Goal: Register for event/course

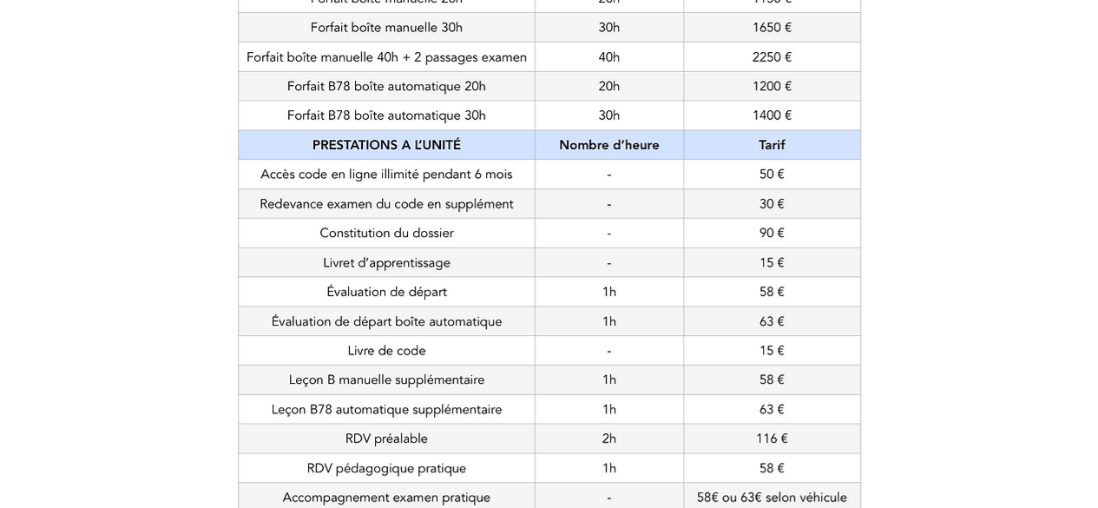
scroll to position [695, 0]
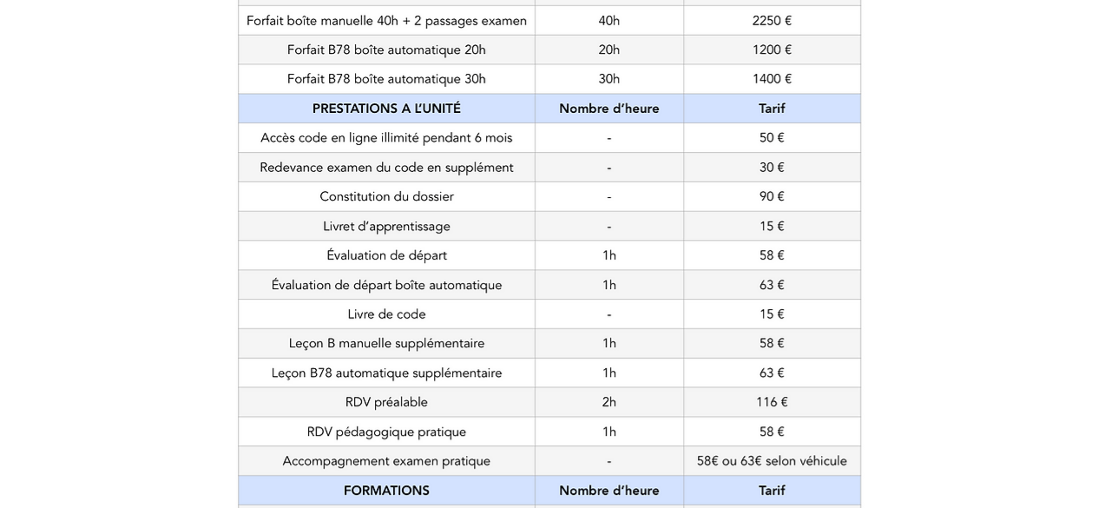
click at [149, 48] on div at bounding box center [549, 141] width 1098 height 1007
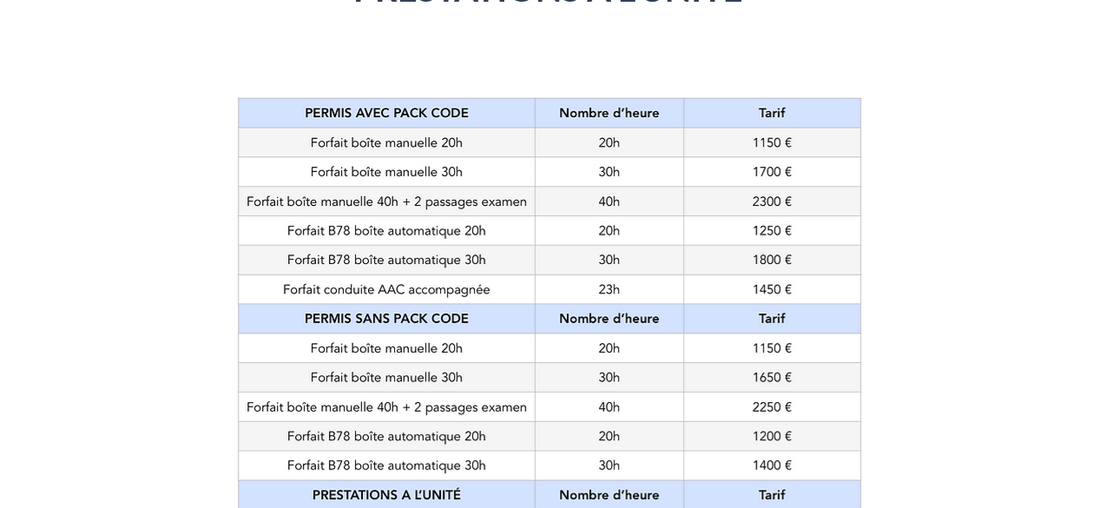
scroll to position [308, 0]
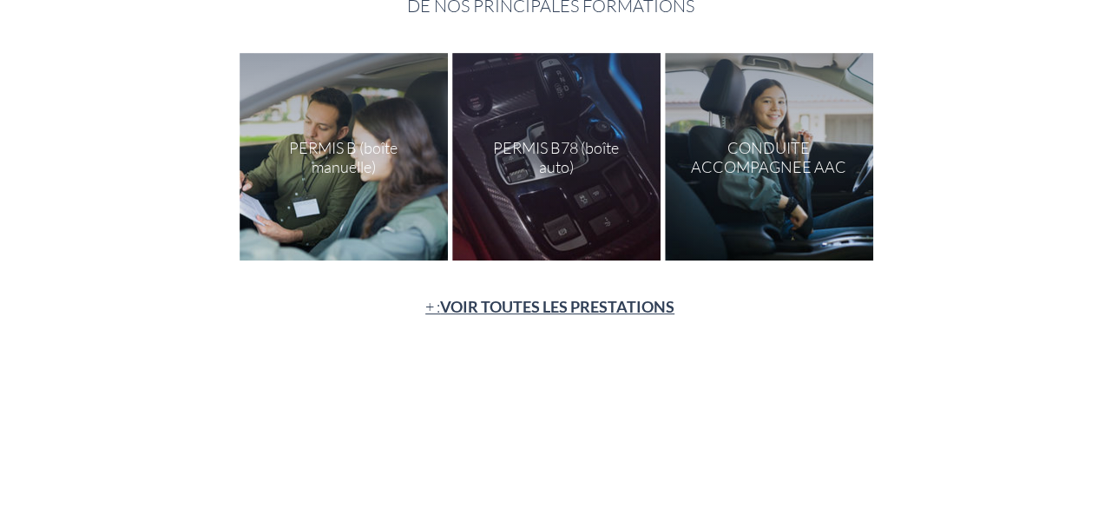
scroll to position [420, 0]
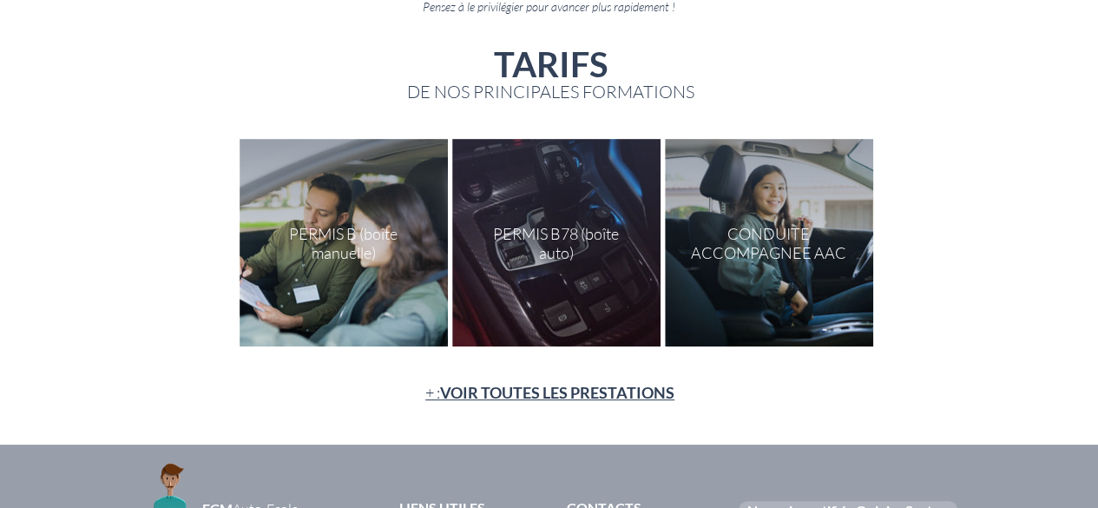
click at [351, 169] on div "main content" at bounding box center [343, 242] width 208 height 207
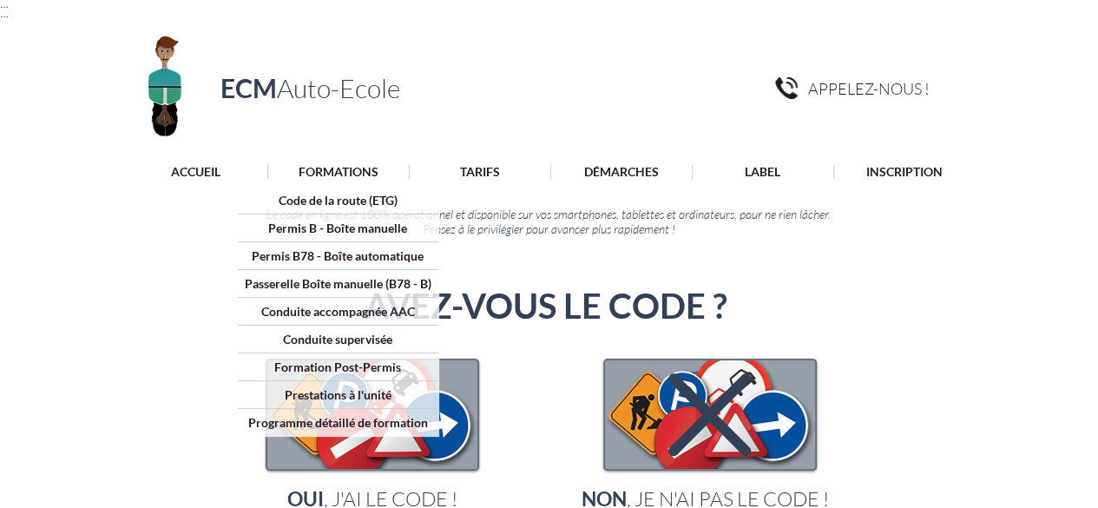
scroll to position [292, 0]
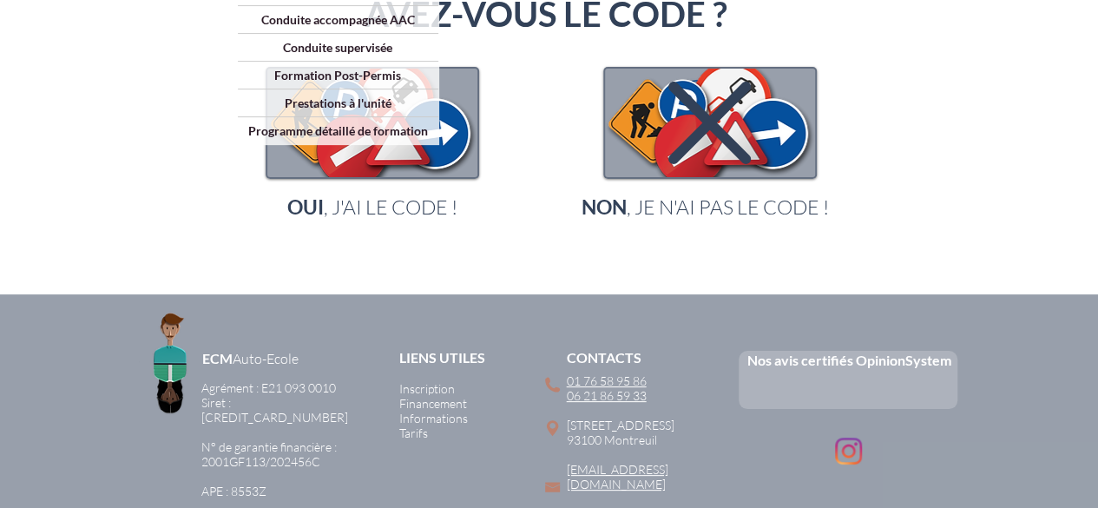
click at [428, 220] on div "main content" at bounding box center [549, 125] width 1098 height 337
click at [351, 195] on span "OUI , J'AI LE CODE !" at bounding box center [372, 206] width 170 height 24
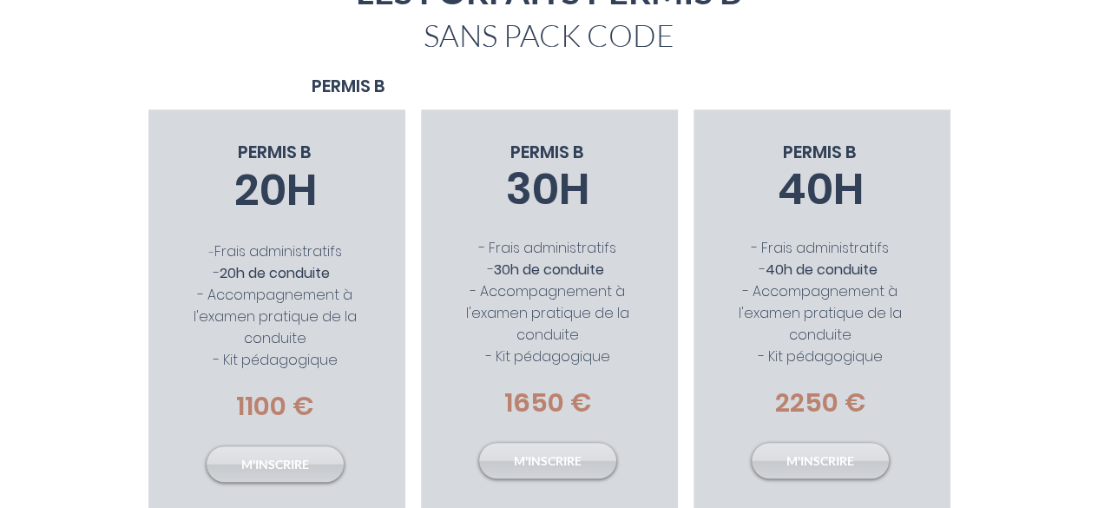
scroll to position [357, 0]
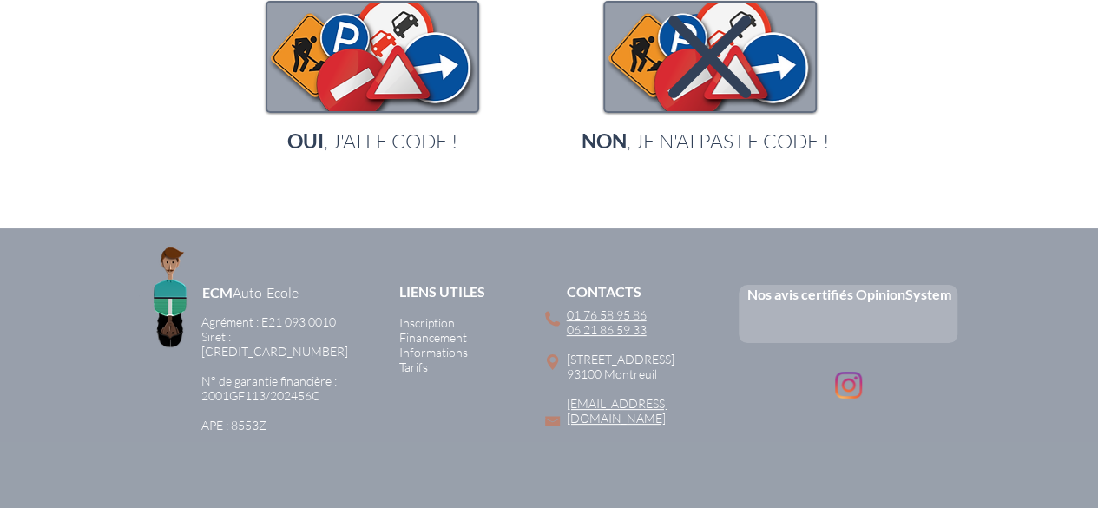
scroll to position [292, 0]
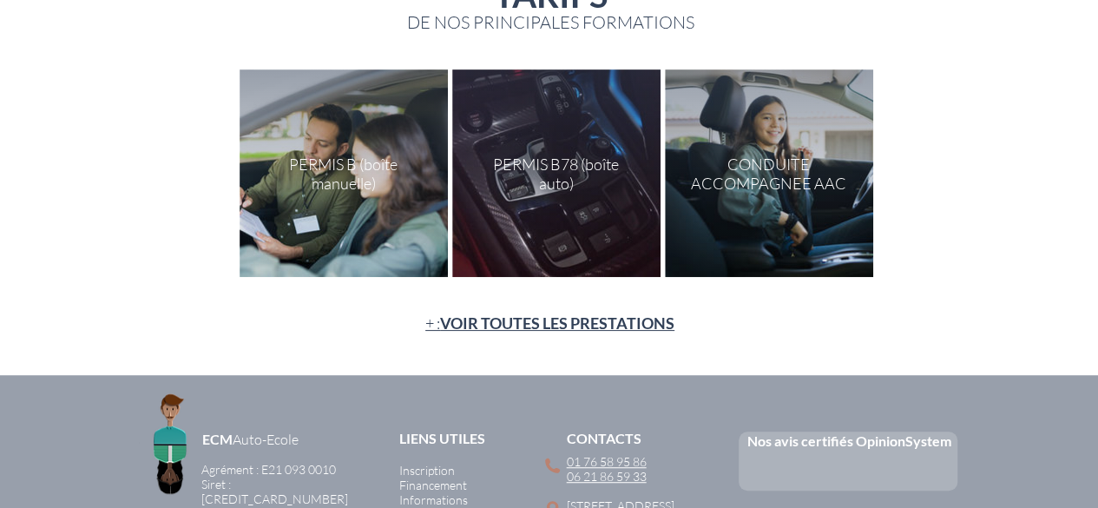
scroll to position [222, 0]
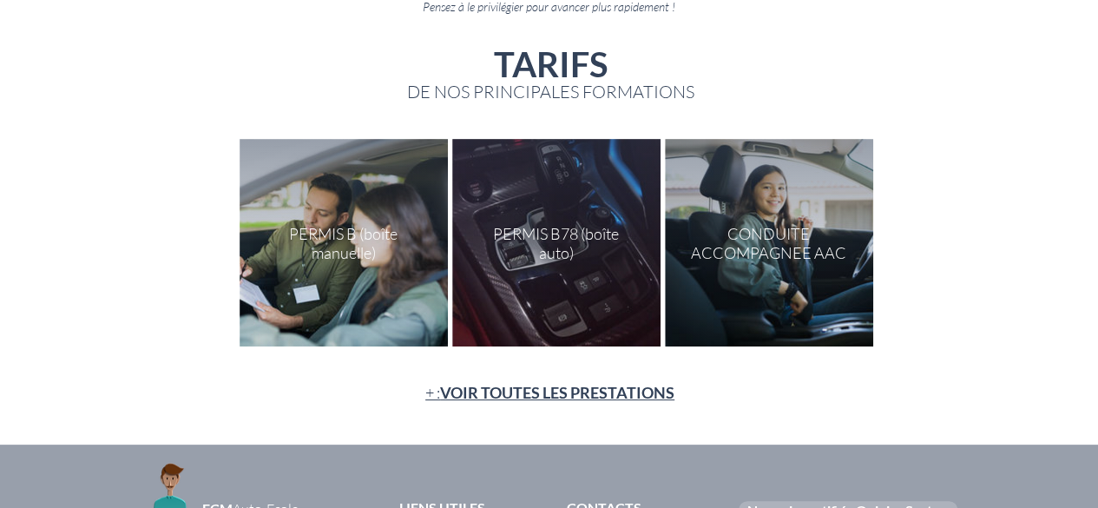
click at [453, 401] on p "+ : VOIR TOUTES LES PRESTATIONS" at bounding box center [549, 393] width 359 height 22
click at [455, 397] on span "VOIR TOUTES LES PRESTATIONS" at bounding box center [557, 392] width 234 height 19
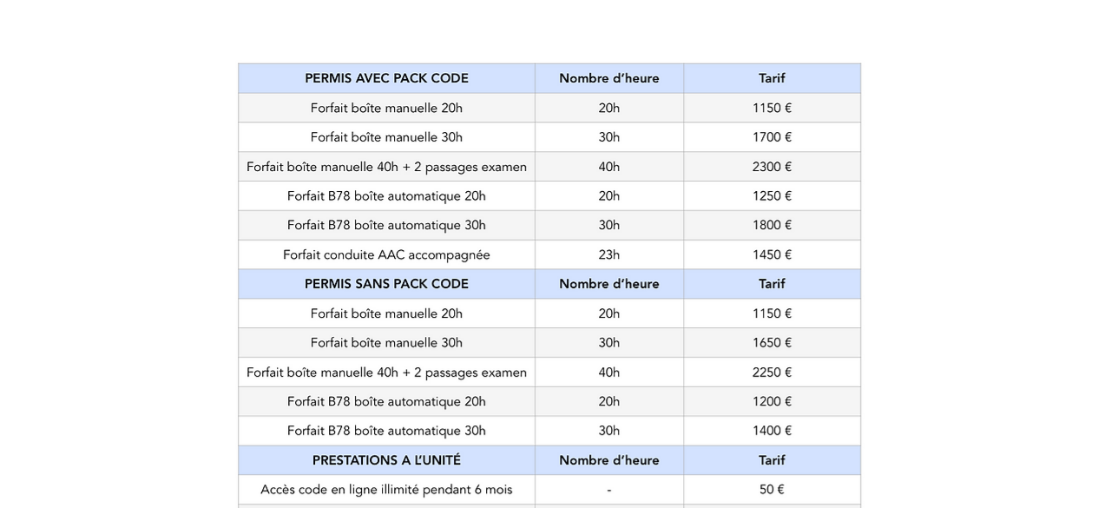
scroll to position [344, 0]
click at [47, 281] on div at bounding box center [549, 492] width 1098 height 1007
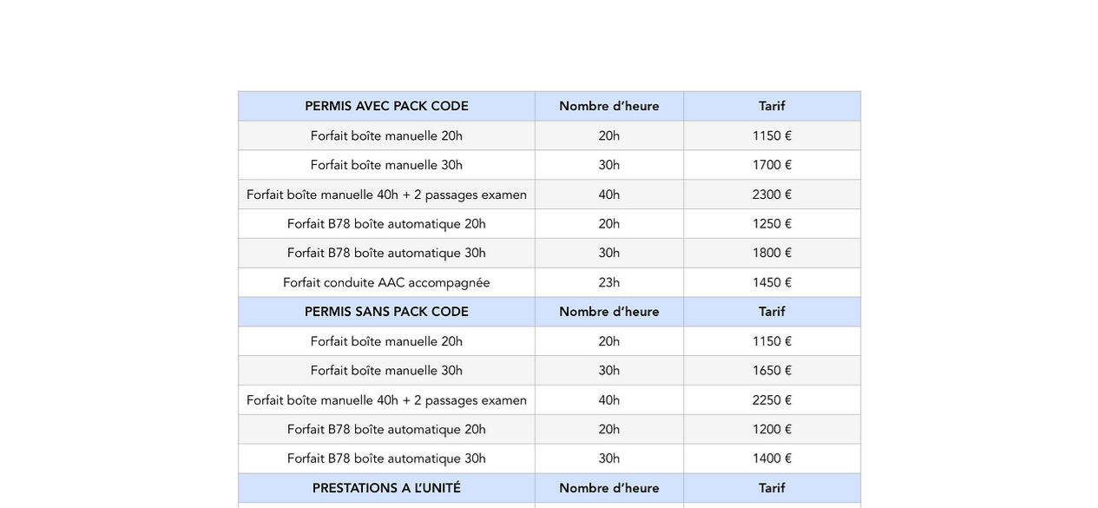
scroll to position [317, 0]
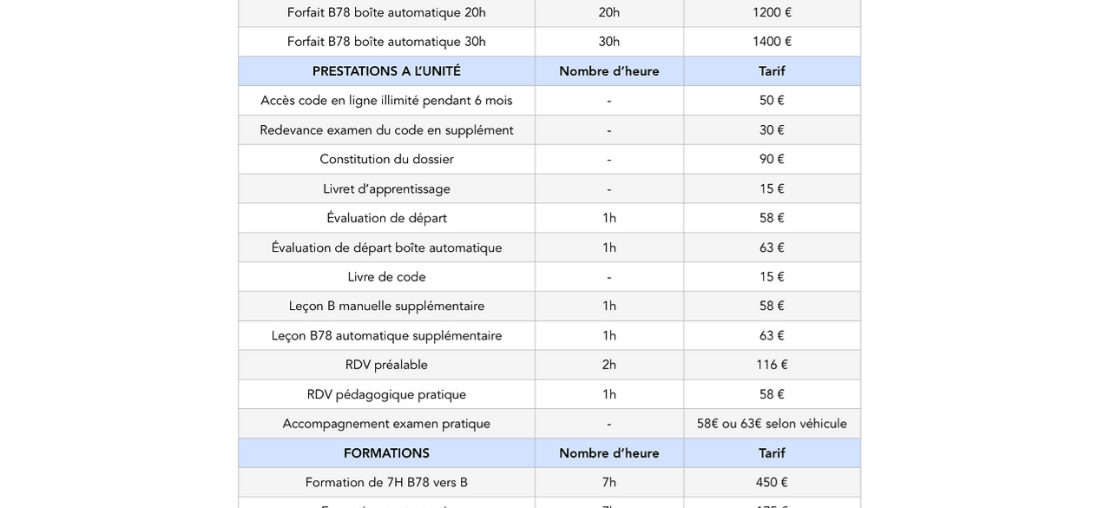
scroll to position [744, 0]
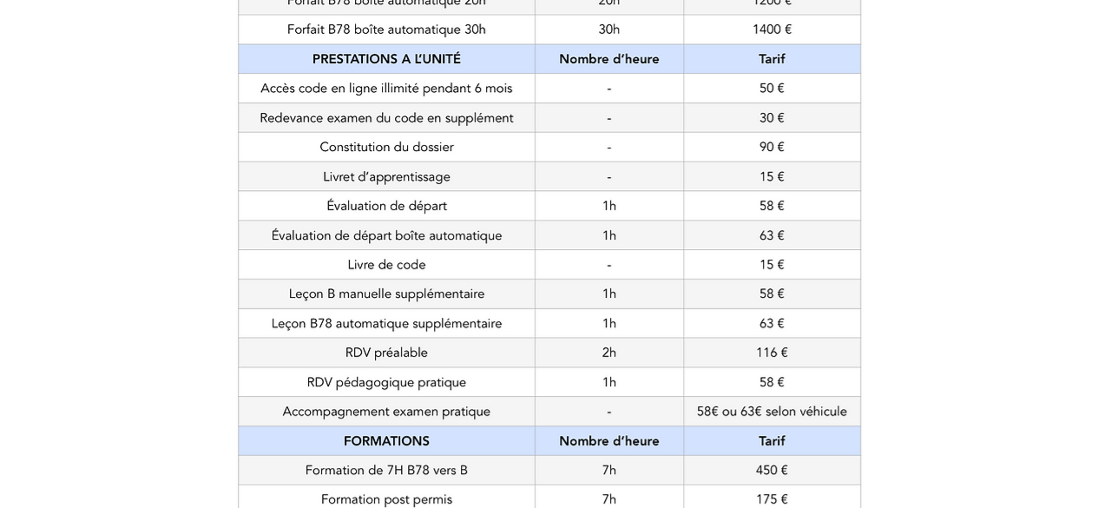
click at [95, 311] on div at bounding box center [549, 92] width 1098 height 1007
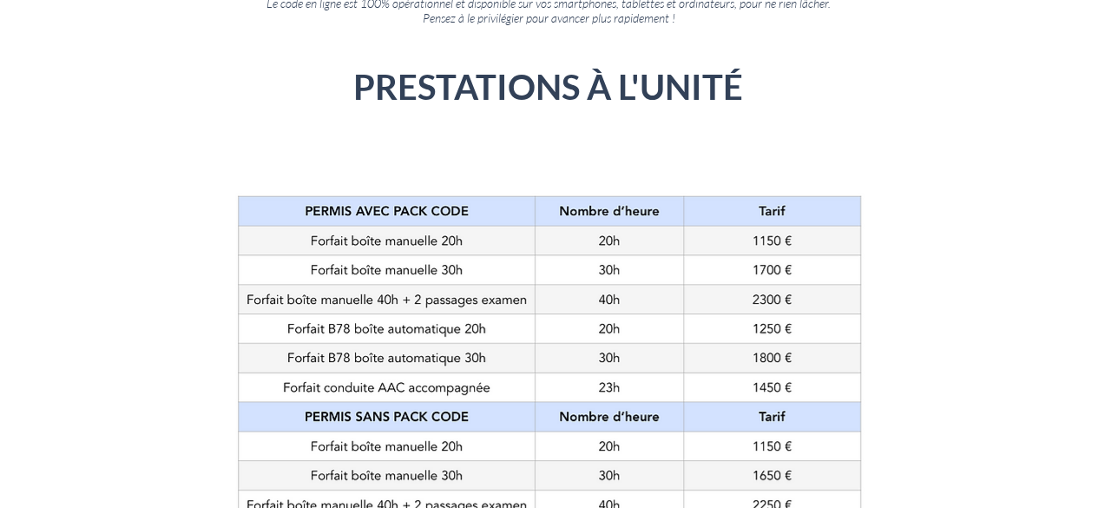
scroll to position [141, 0]
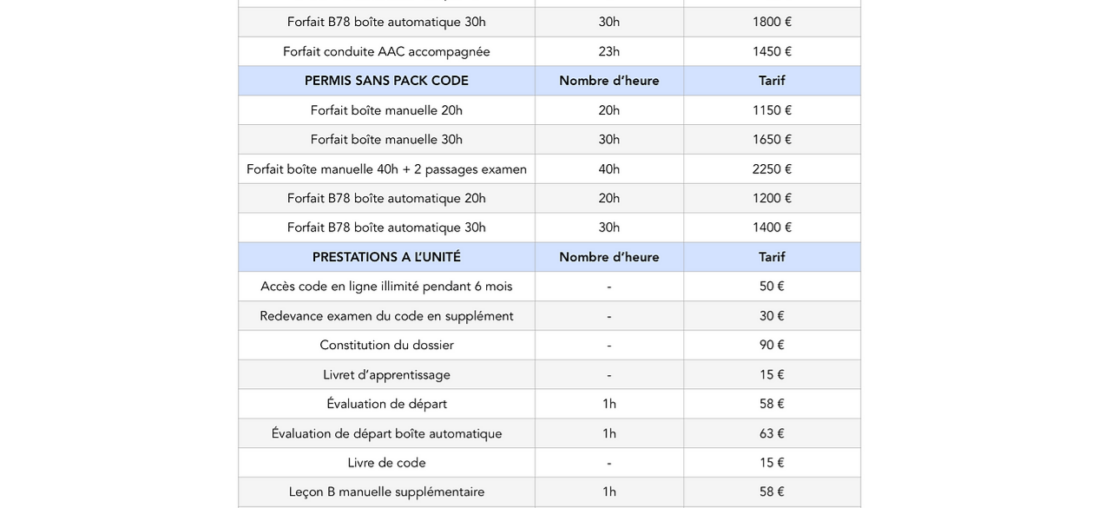
scroll to position [723, 0]
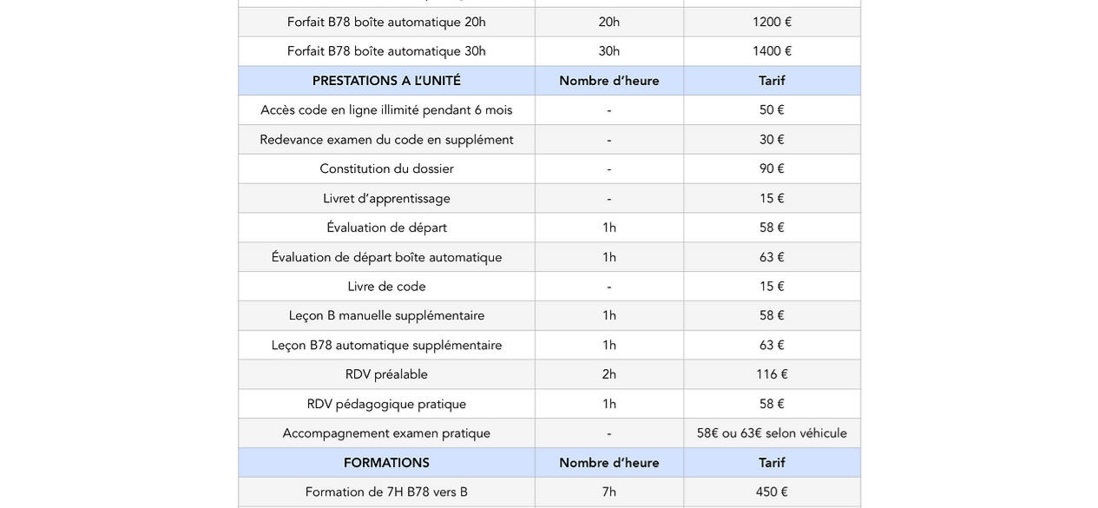
click at [989, 181] on div at bounding box center [549, 113] width 1098 height 1007
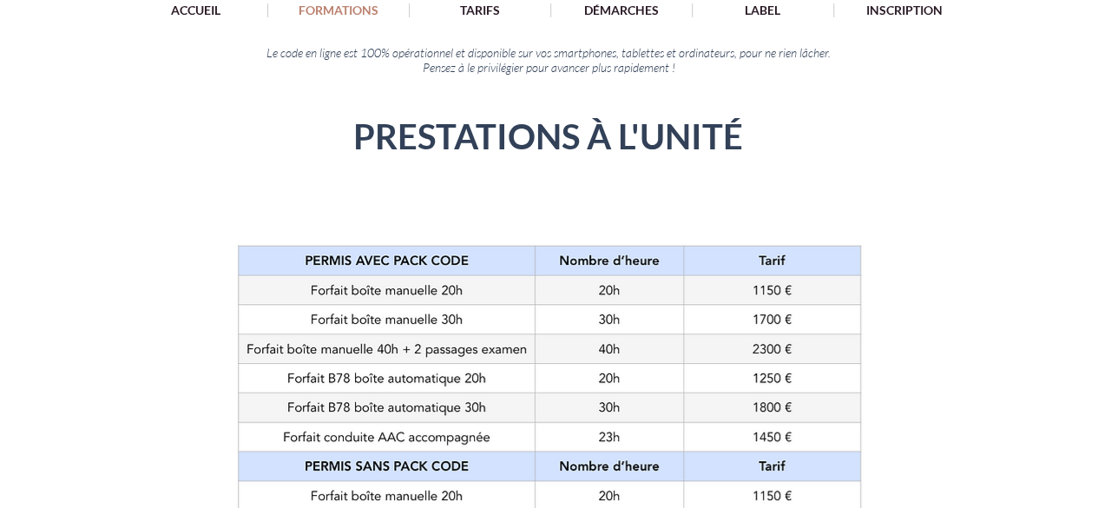
scroll to position [0, 0]
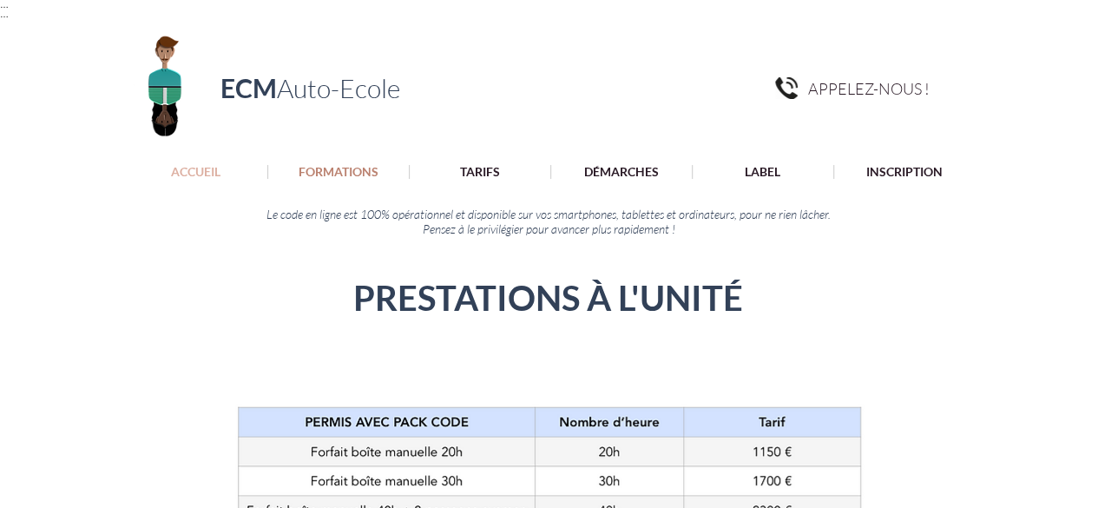
click at [212, 169] on p "ACCUEIL" at bounding box center [195, 172] width 67 height 14
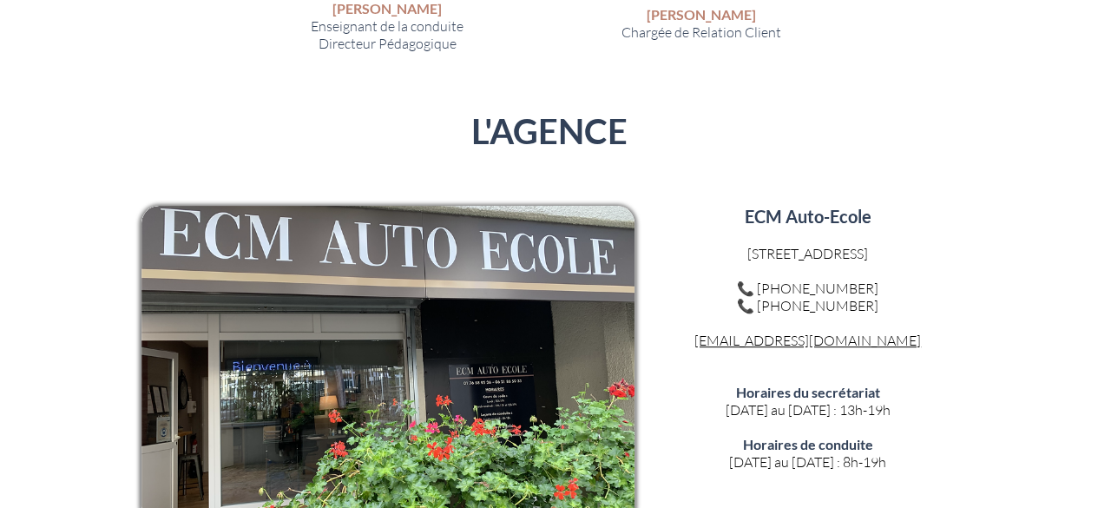
scroll to position [3490, 0]
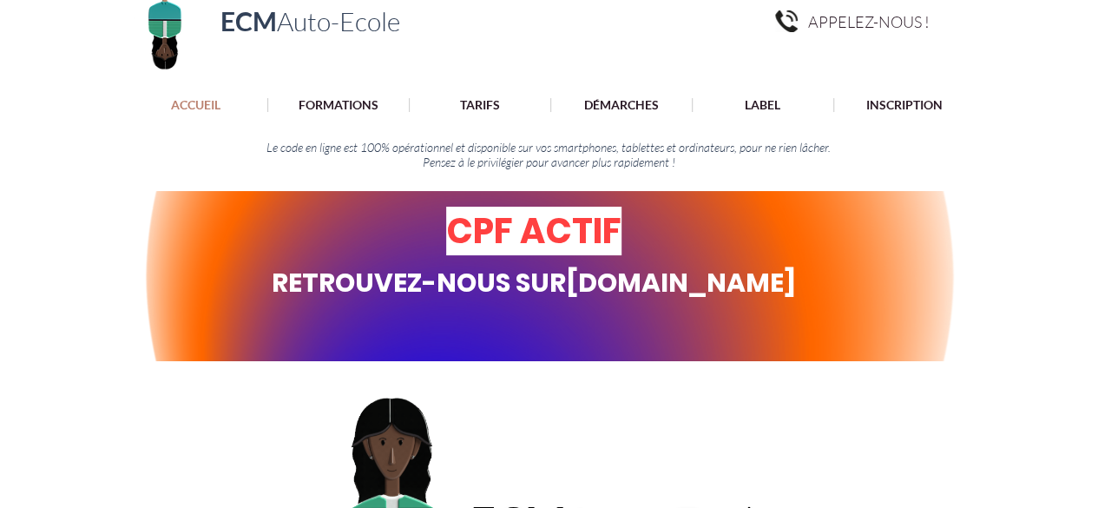
scroll to position [70, 0]
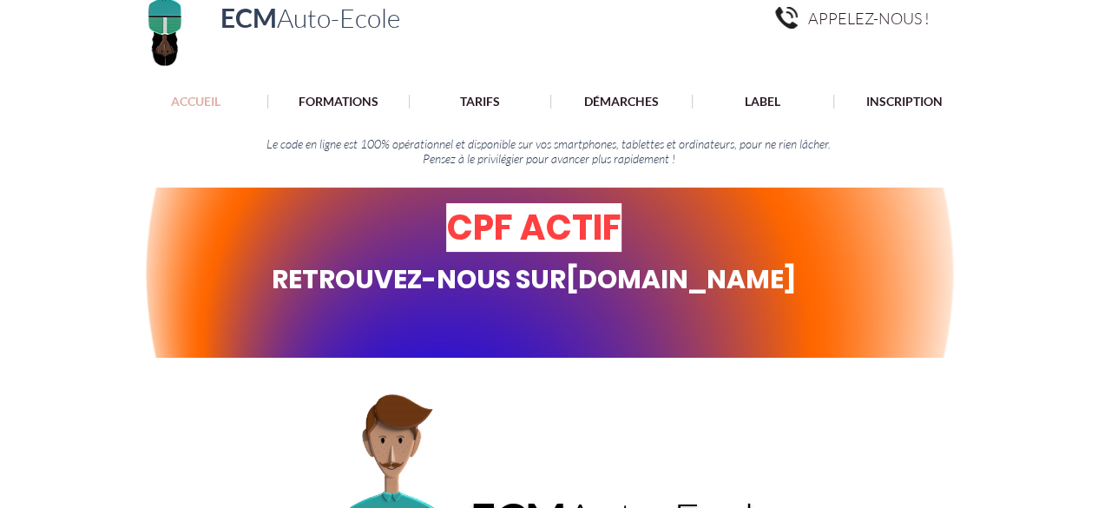
click at [199, 99] on p "ACCUEIL" at bounding box center [195, 102] width 67 height 14
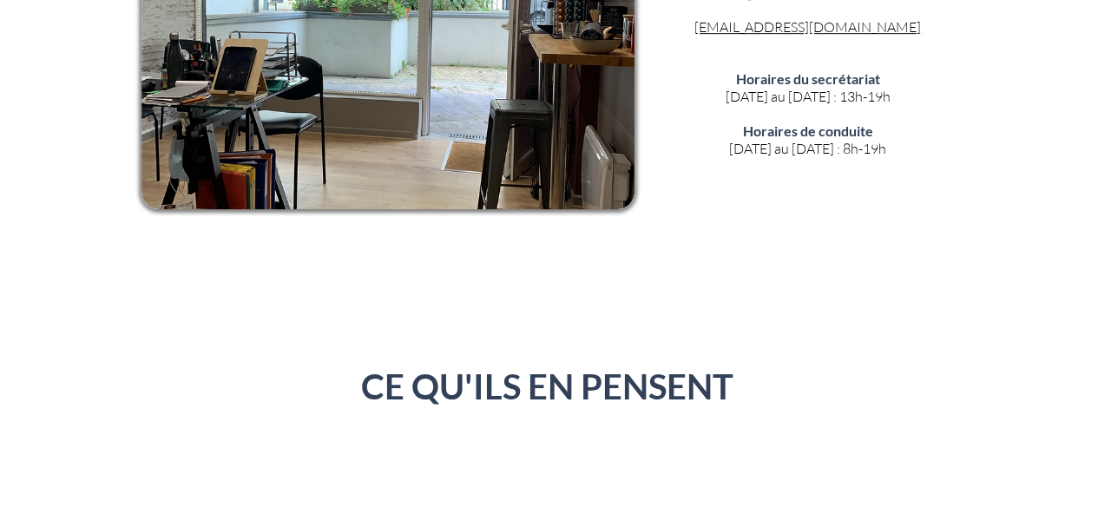
scroll to position [3724, 0]
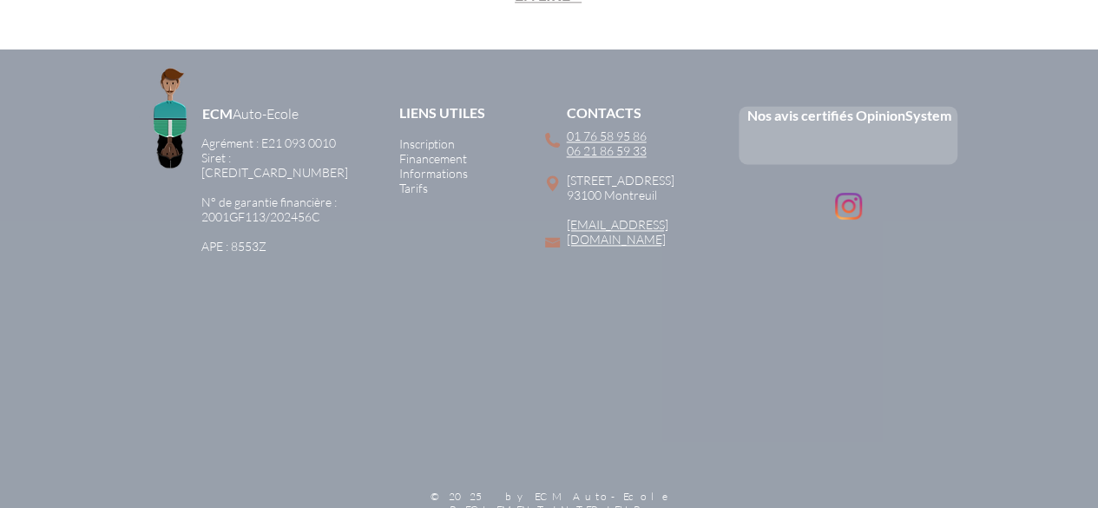
scroll to position [4456, 0]
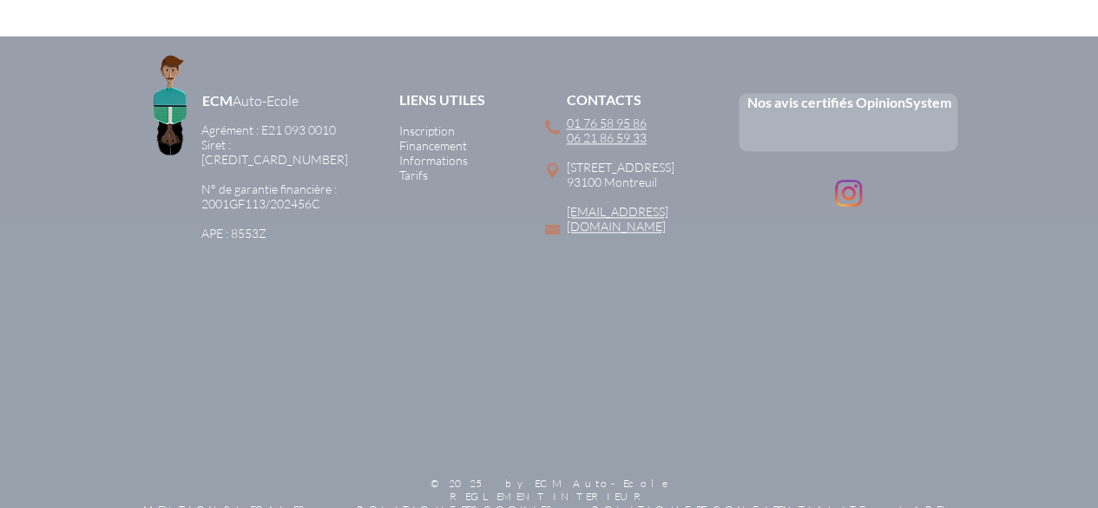
click at [426, 153] on span "Informations" at bounding box center [433, 160] width 69 height 15
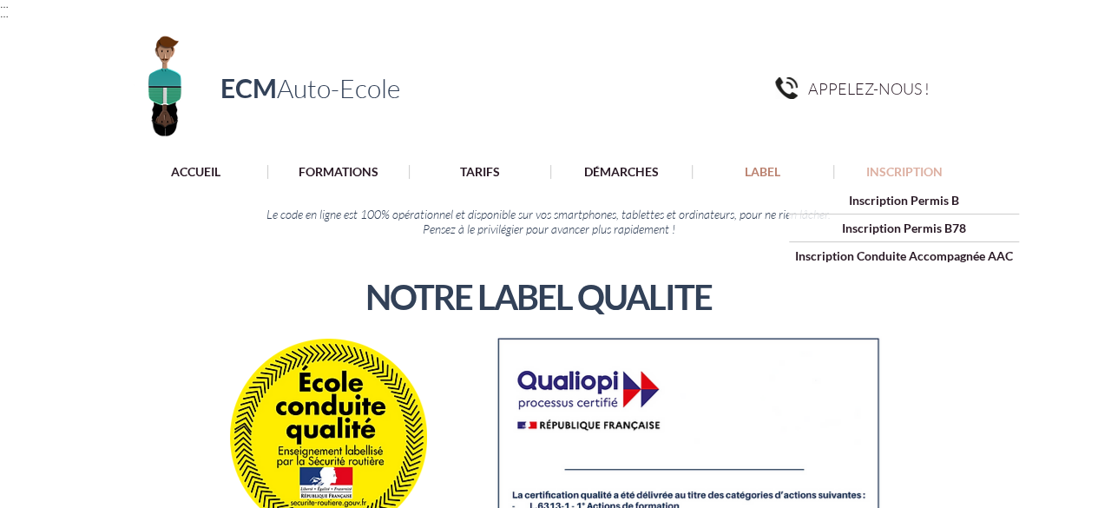
click at [877, 167] on p "INSCRIPTION" at bounding box center [904, 172] width 94 height 14
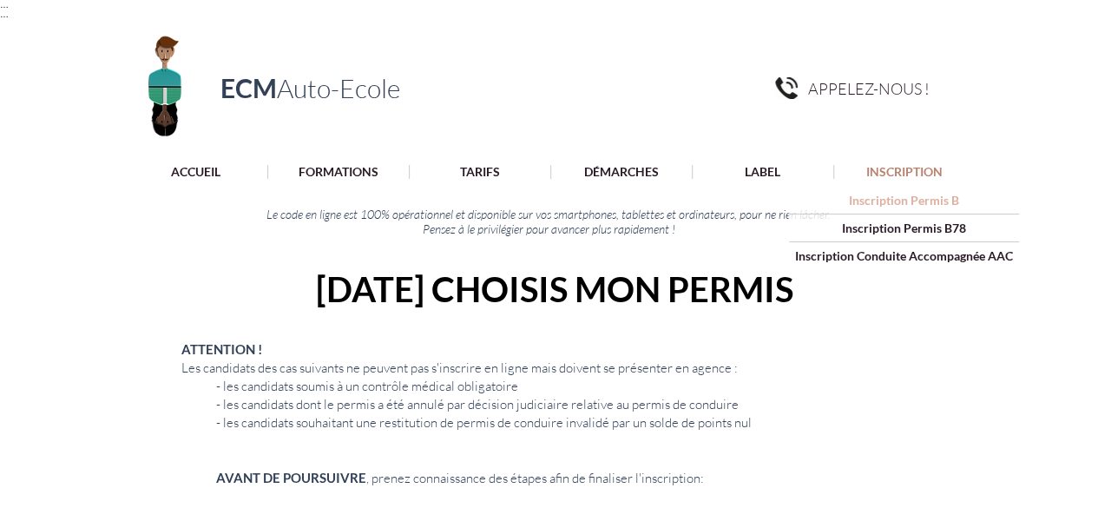
click at [901, 196] on p "Inscription Permis B" at bounding box center [904, 200] width 122 height 27
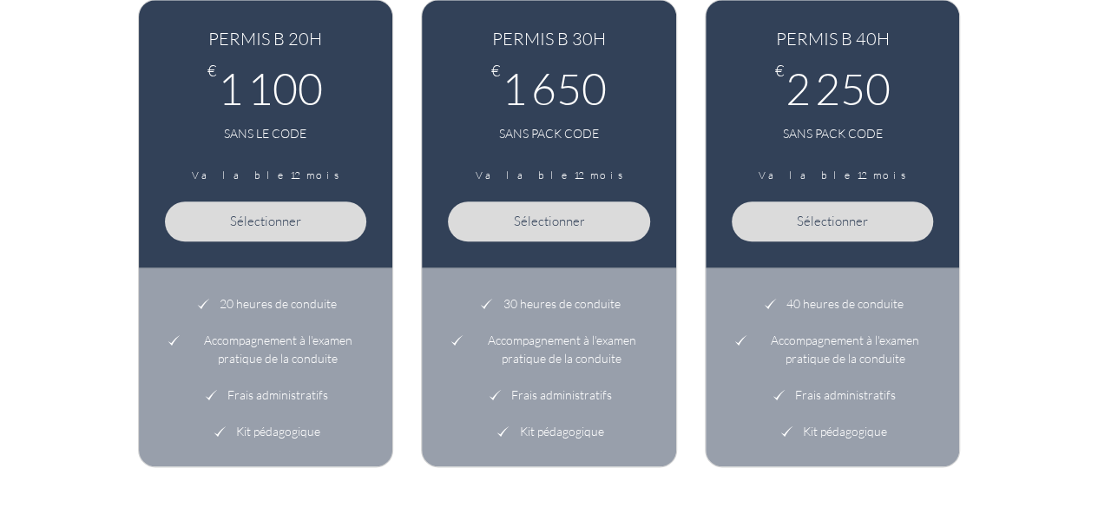
scroll to position [955, 0]
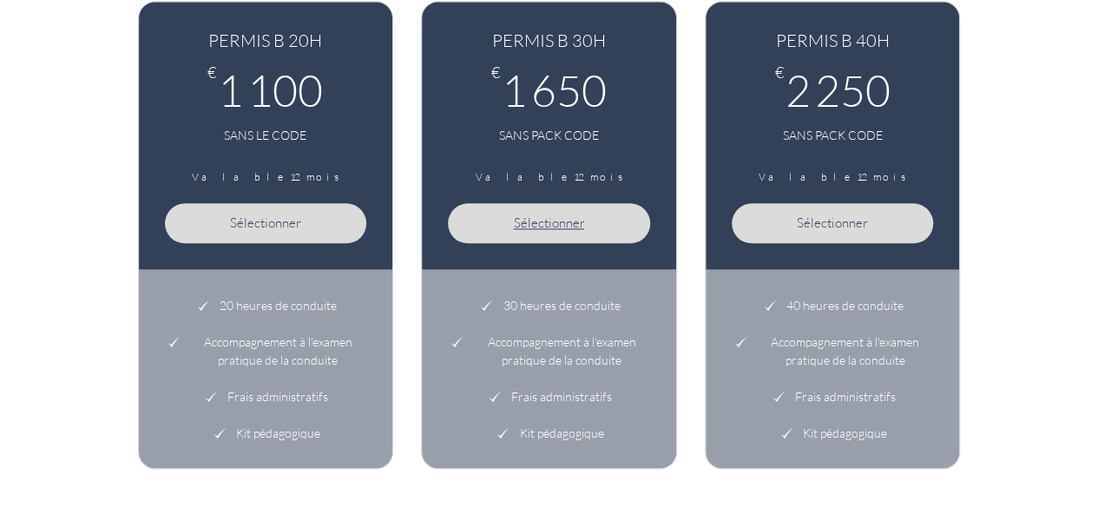
click at [550, 214] on span "Sélectionner" at bounding box center [548, 222] width 71 height 16
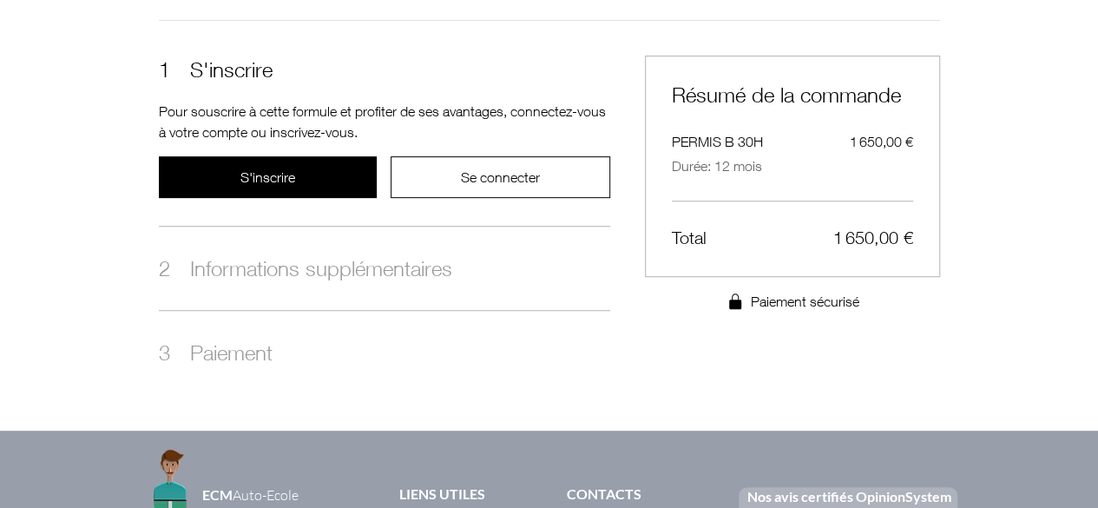
scroll to position [331, 0]
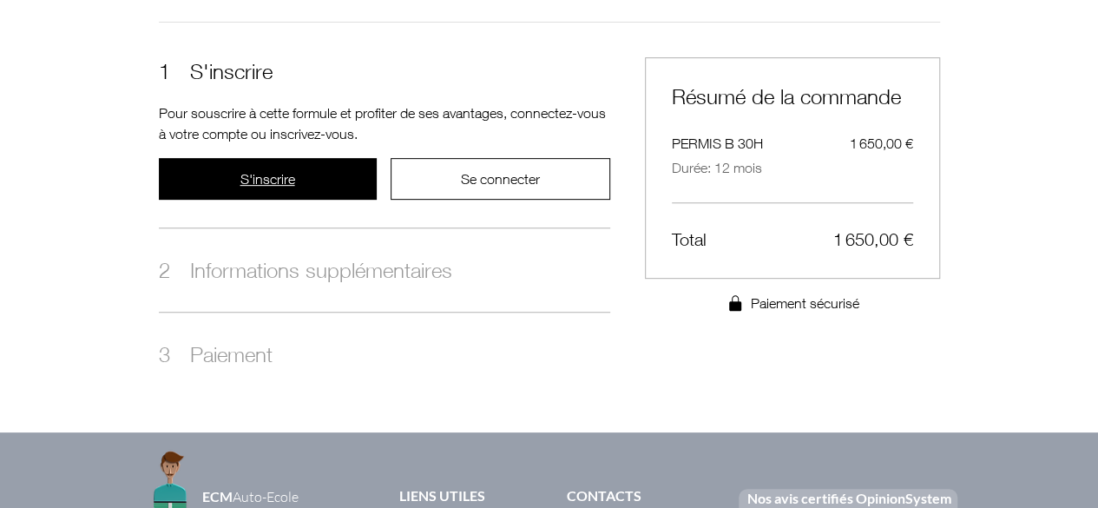
click at [217, 178] on button "S'inscrire" at bounding box center [268, 179] width 218 height 42
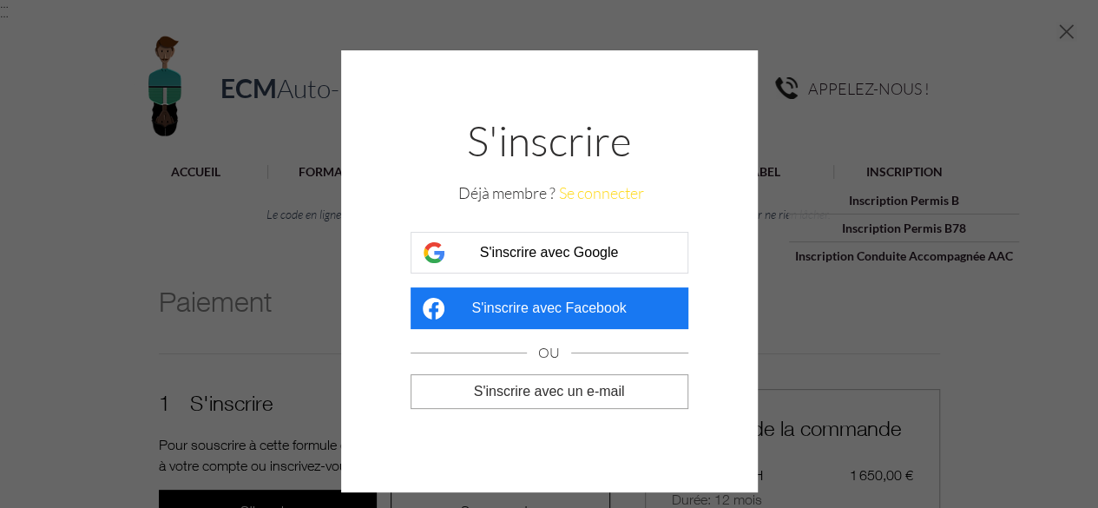
scroll to position [0, 0]
click at [595, 393] on span "S'inscrire avec un e-mail" at bounding box center [549, 392] width 151 height 16
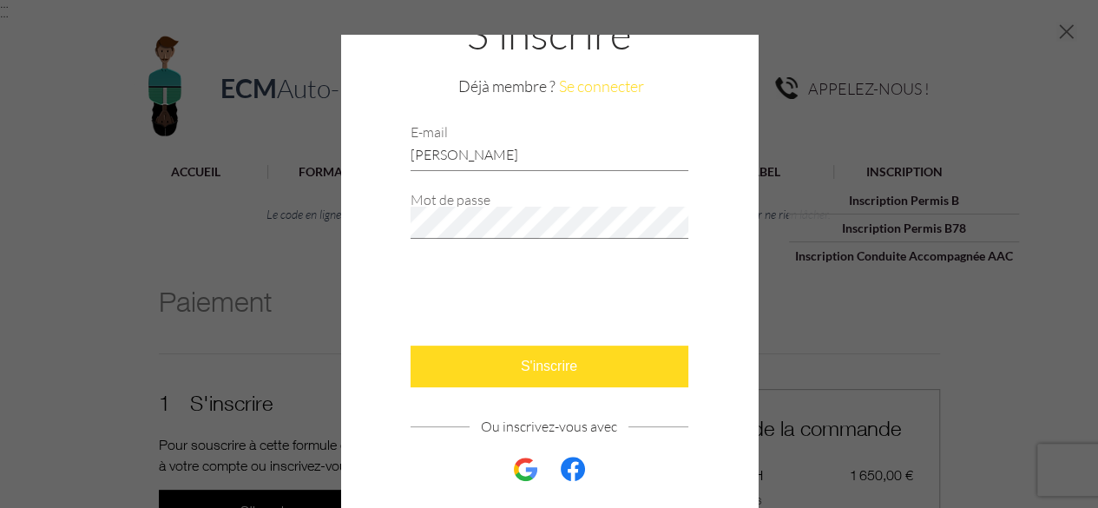
scroll to position [92, 0]
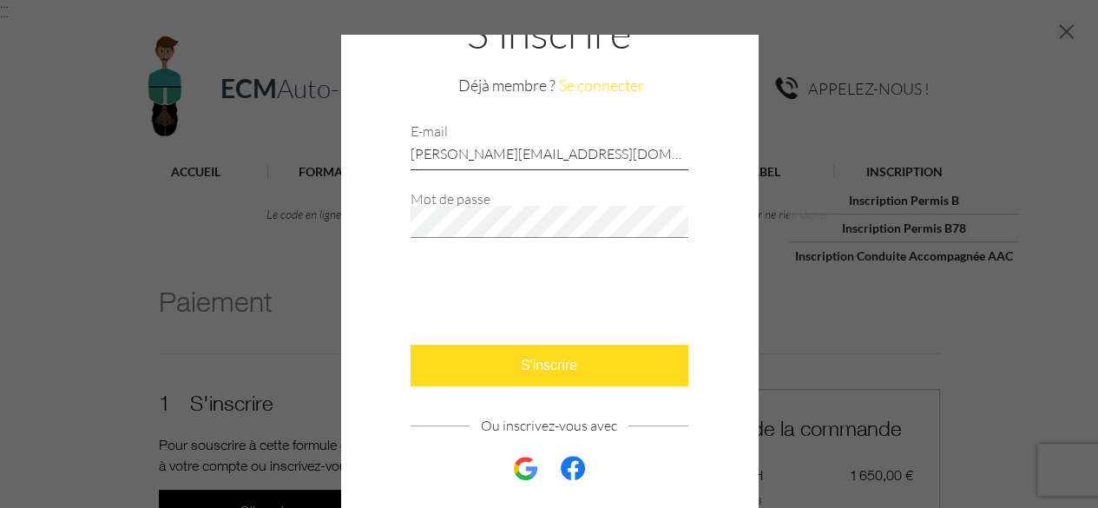
type input "[PERSON_NAME][EMAIL_ADDRESS][DOMAIN_NAME]"
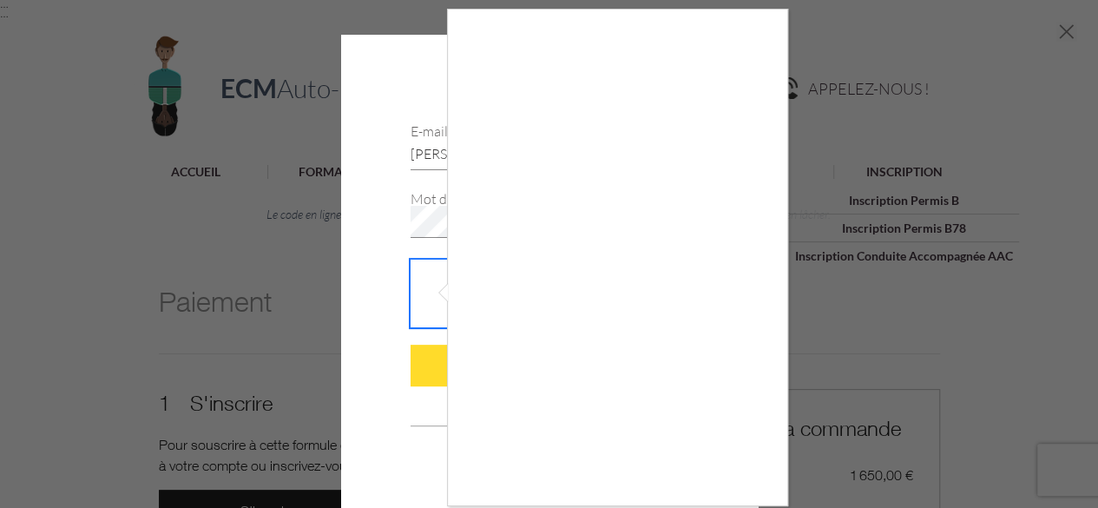
checkbox input "true"
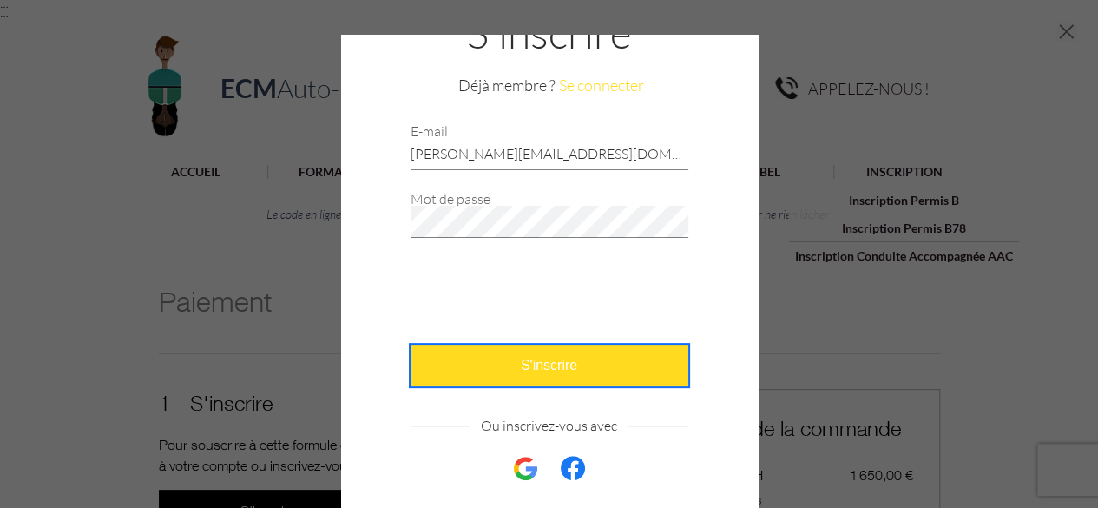
click at [533, 367] on span "S'inscrire" at bounding box center [549, 365] width 56 height 16
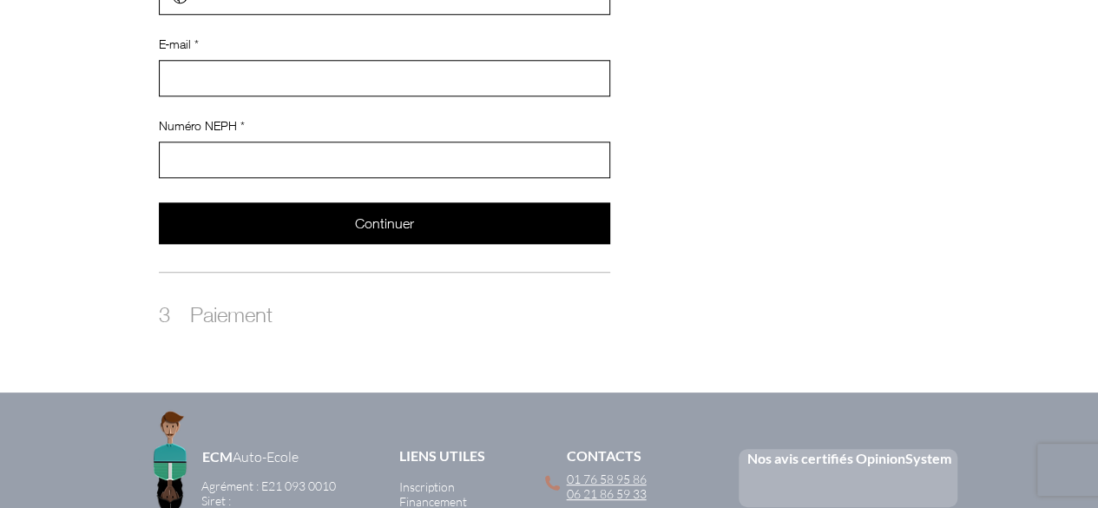
scroll to position [865, 0]
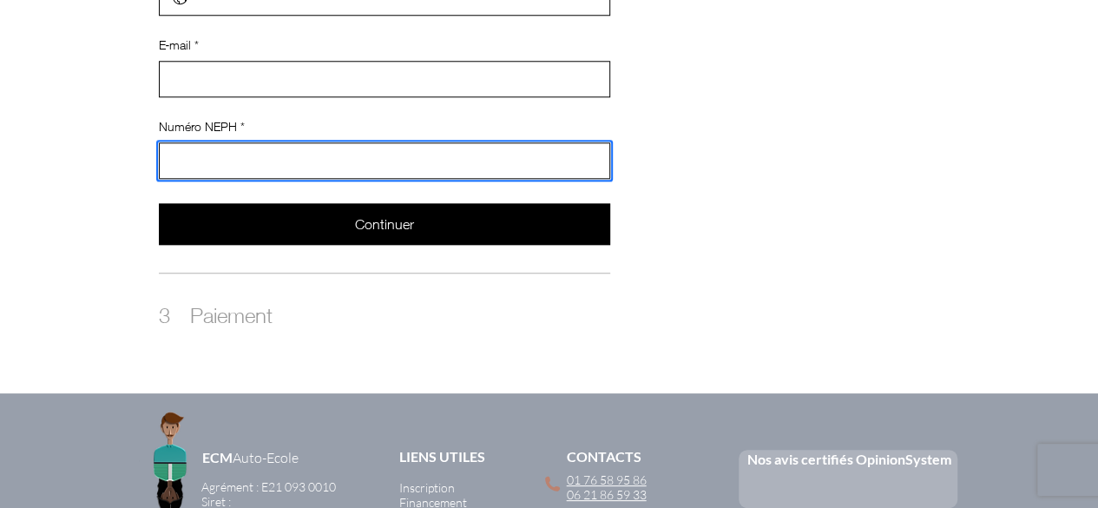
click at [321, 143] on input "Numéro NEPH *" at bounding box center [379, 160] width 439 height 35
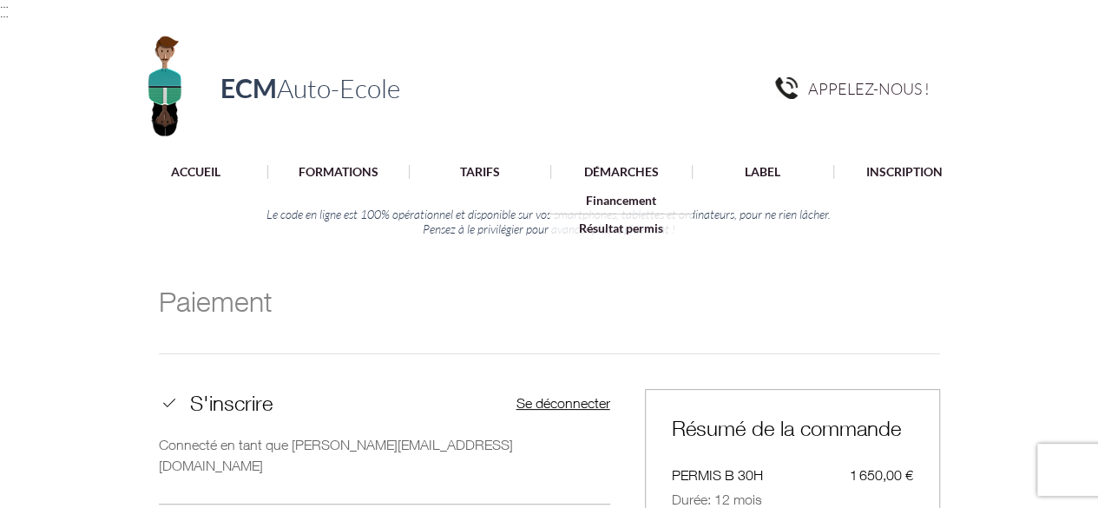
click at [478, 181] on div at bounding box center [549, 170] width 1098 height 33
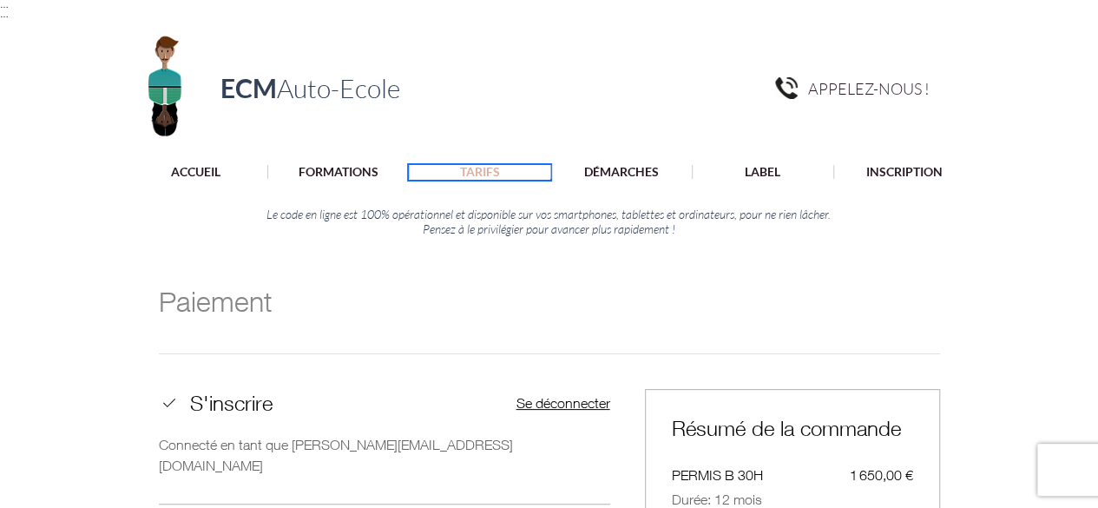
click at [474, 168] on p "TARIFS" at bounding box center [479, 172] width 57 height 14
